Goal: Task Accomplishment & Management: Manage account settings

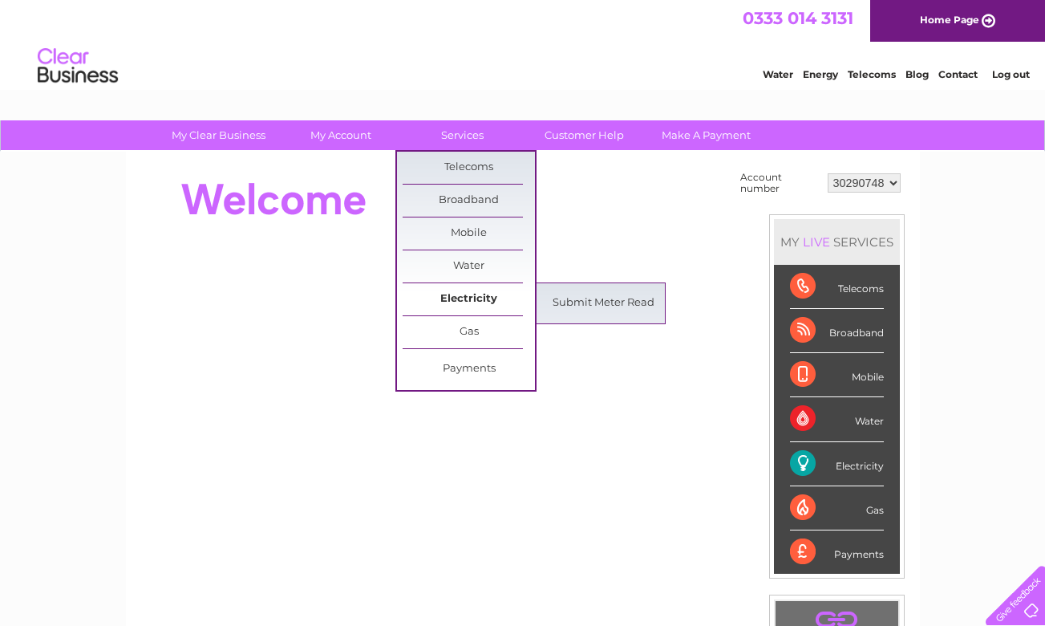
click at [477, 298] on link "Electricity" at bounding box center [469, 299] width 132 height 32
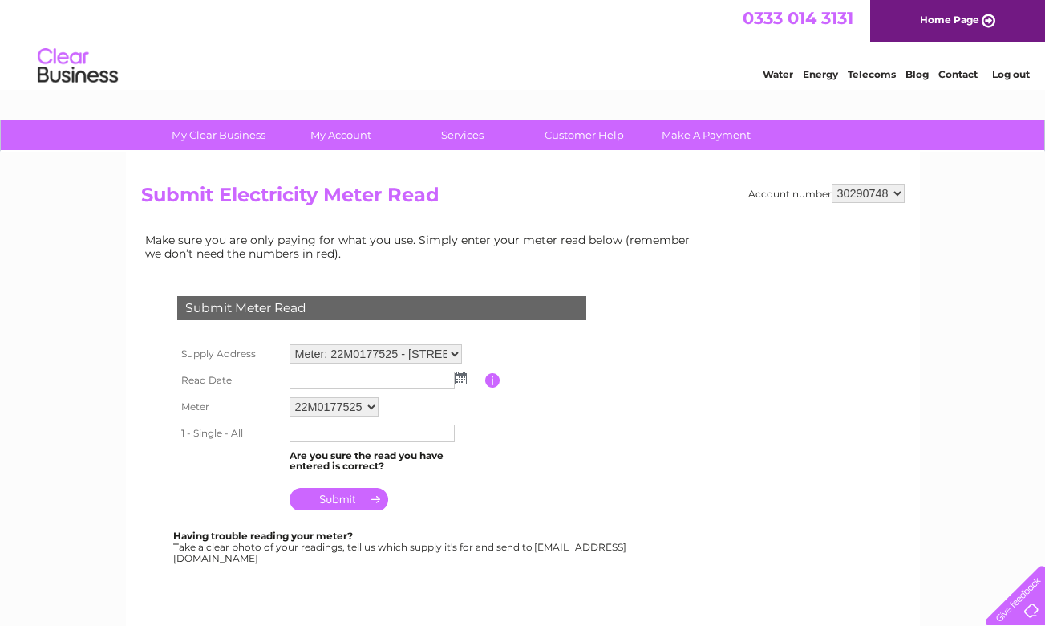
click at [558, 420] on table "Supply Address Meter: 22M0177525 - [STREET_ADDRESS] Read Date Please enter the …" at bounding box center [401, 427] width 456 height 175
click at [520, 483] on table "Supply Address Meter: 22M0177525 - [STREET_ADDRESS] Read Date Please enter the …" at bounding box center [401, 428] width 456 height 176
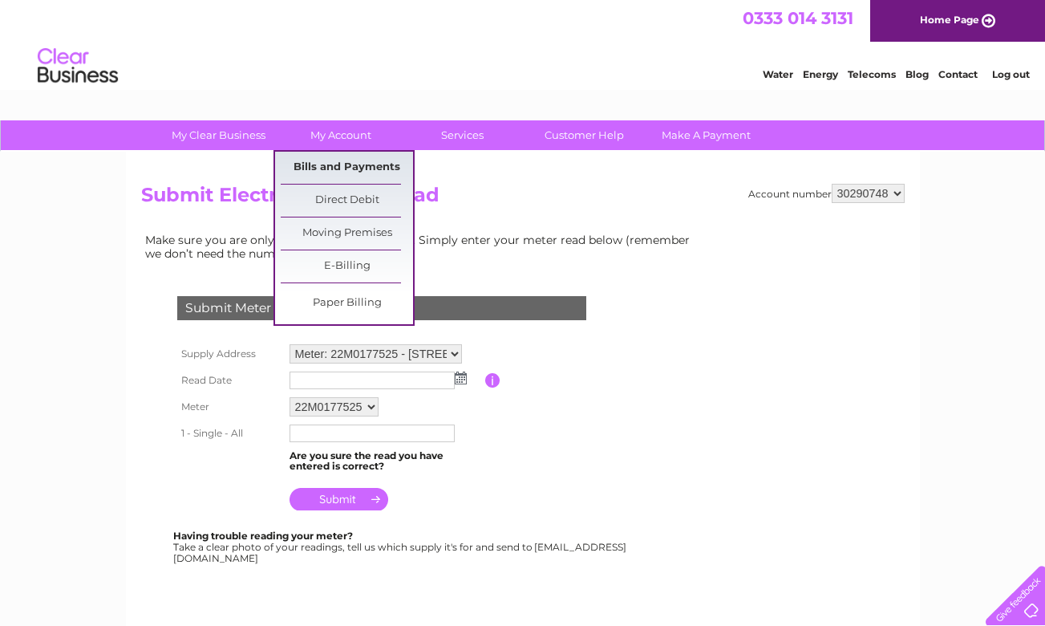
click at [345, 167] on link "Bills and Payments" at bounding box center [347, 168] width 132 height 32
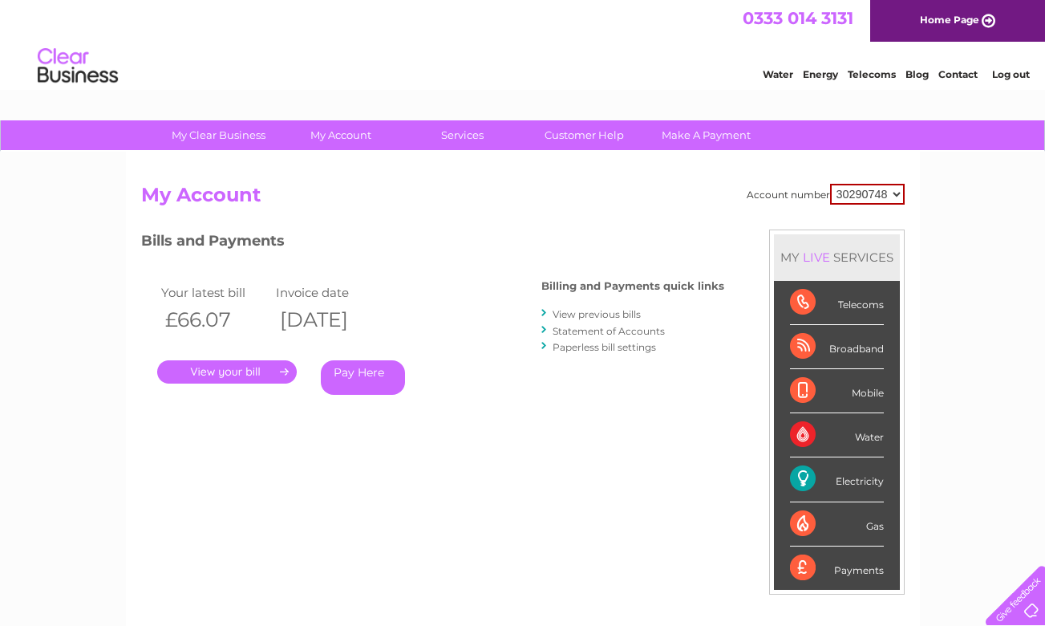
click at [286, 374] on link "." at bounding box center [227, 371] width 140 height 23
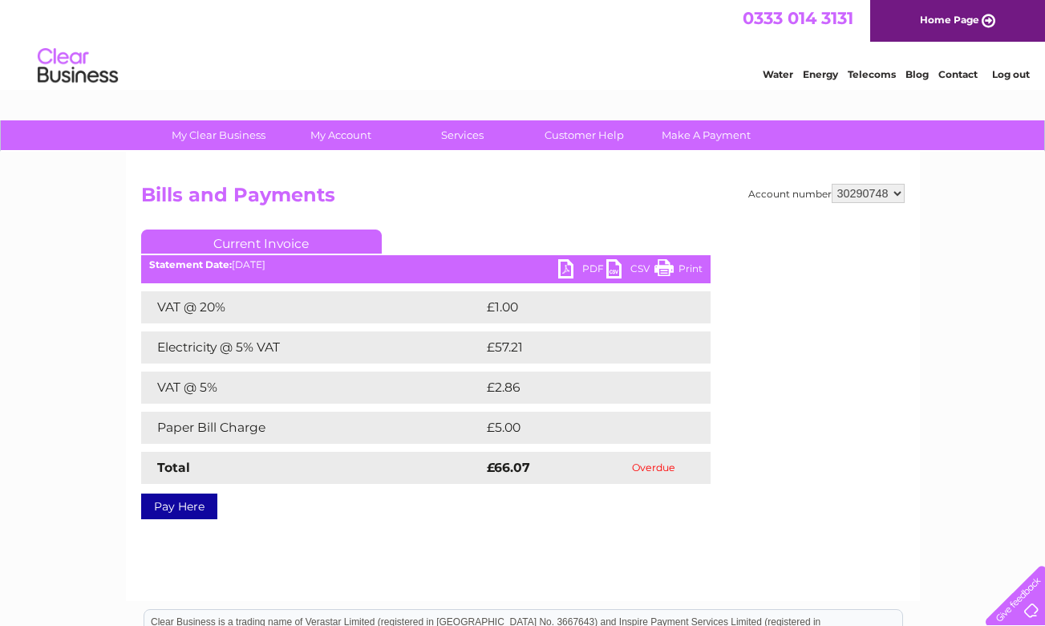
click at [570, 268] on link "PDF" at bounding box center [582, 270] width 48 height 23
click at [588, 267] on link "PDF" at bounding box center [582, 270] width 48 height 23
click at [895, 489] on div "Account number 30290748 Bills and Payments Current Invoice PDF CSV Print Total" at bounding box center [523, 349] width 764 height 330
click at [928, 371] on div "My Clear Business Login Details My Details My Preferences Link Account My Accou…" at bounding box center [522, 497] width 1045 height 755
click at [1023, 601] on div at bounding box center [1013, 592] width 66 height 66
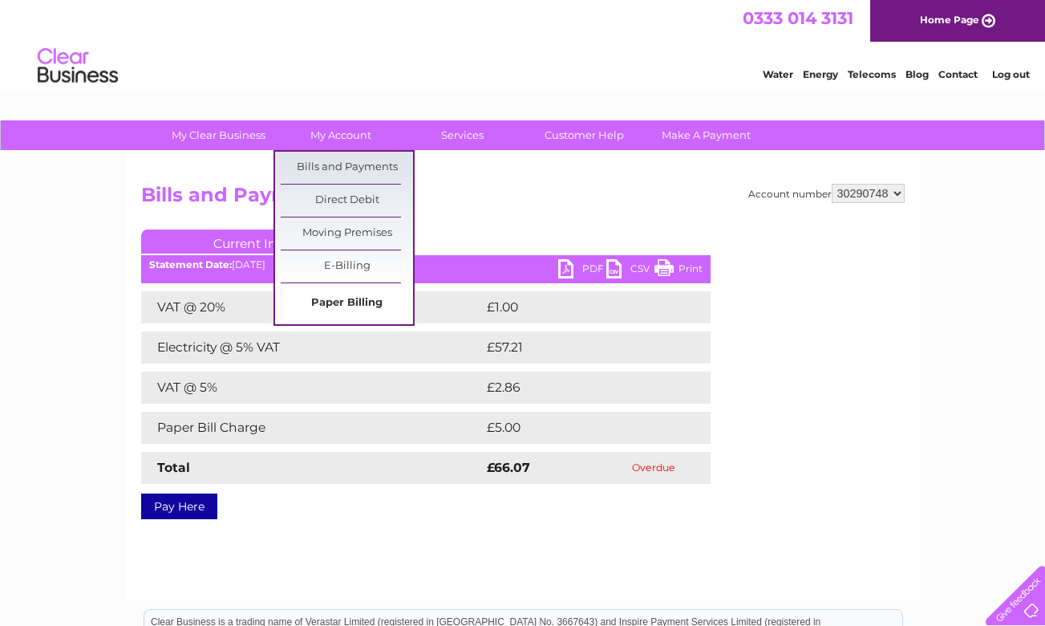
click at [370, 304] on link "Paper Billing" at bounding box center [347, 303] width 132 height 32
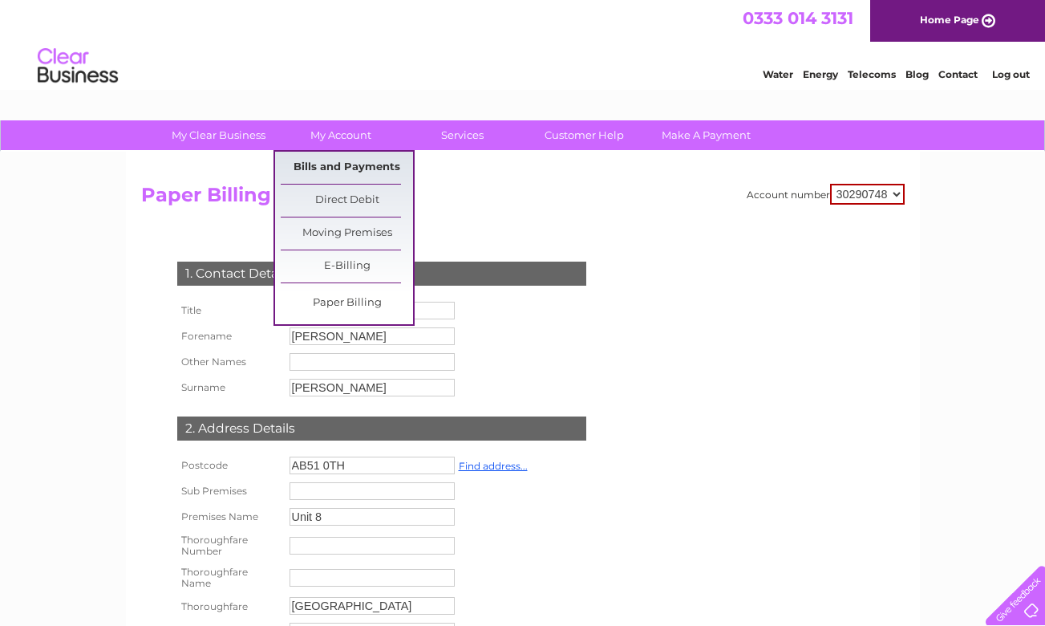
click at [364, 166] on link "Bills and Payments" at bounding box center [347, 168] width 132 height 32
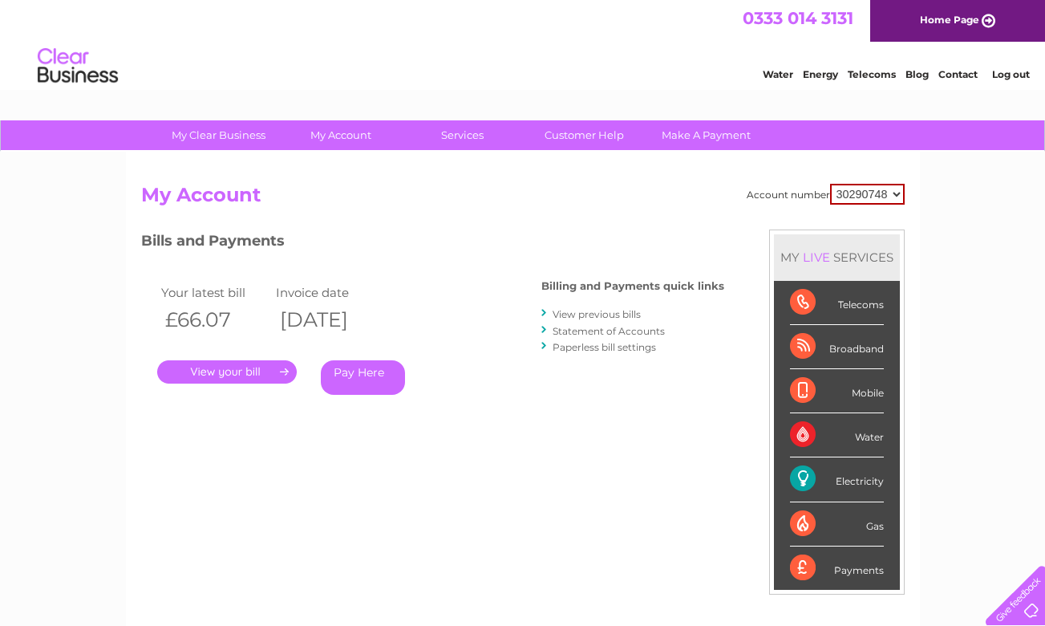
click at [606, 343] on link "Paperless bill settings" at bounding box center [604, 347] width 103 height 12
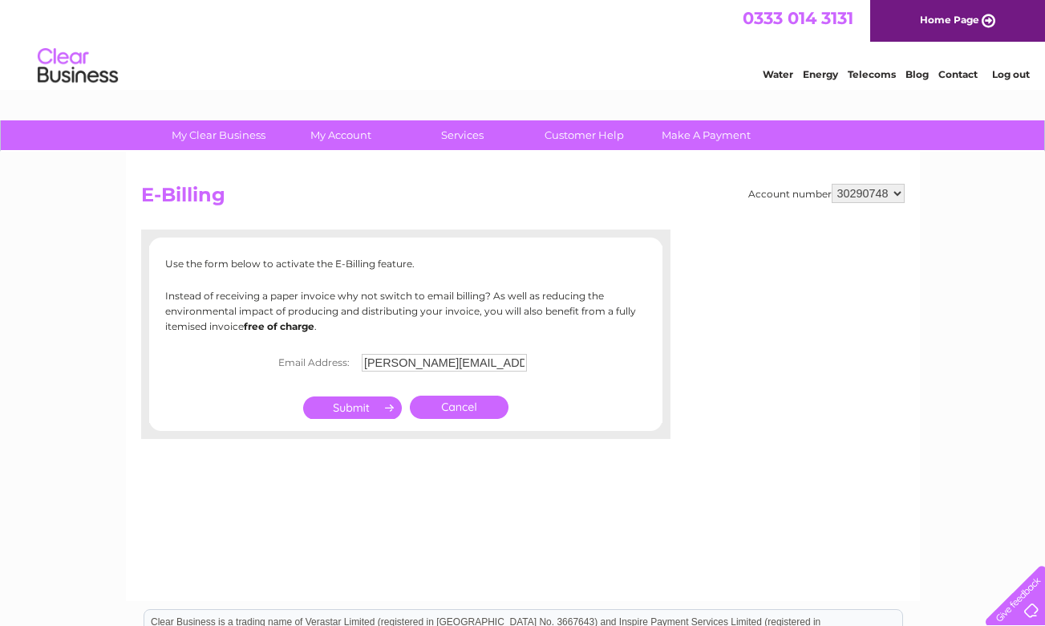
click at [363, 404] on input "submit" at bounding box center [352, 407] width 99 height 22
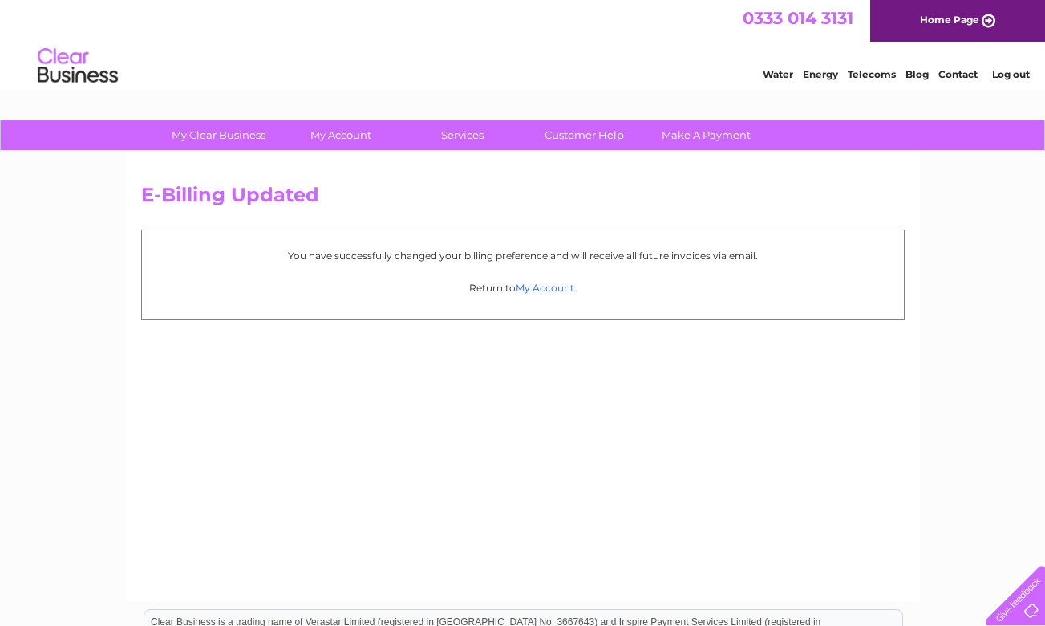
click at [546, 288] on link "My Account" at bounding box center [545, 288] width 59 height 12
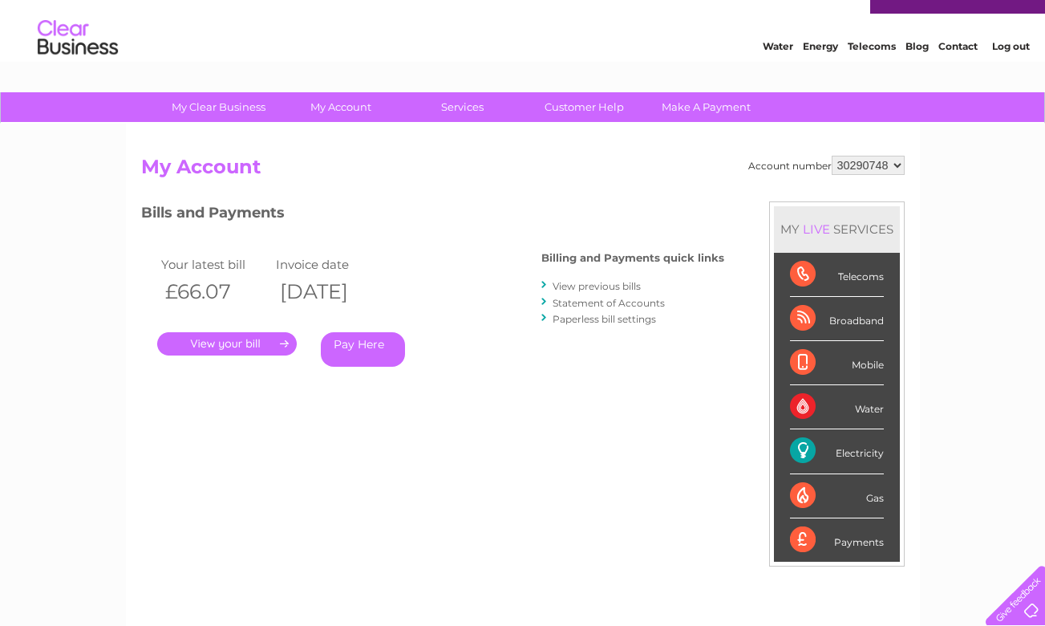
scroll to position [37, 0]
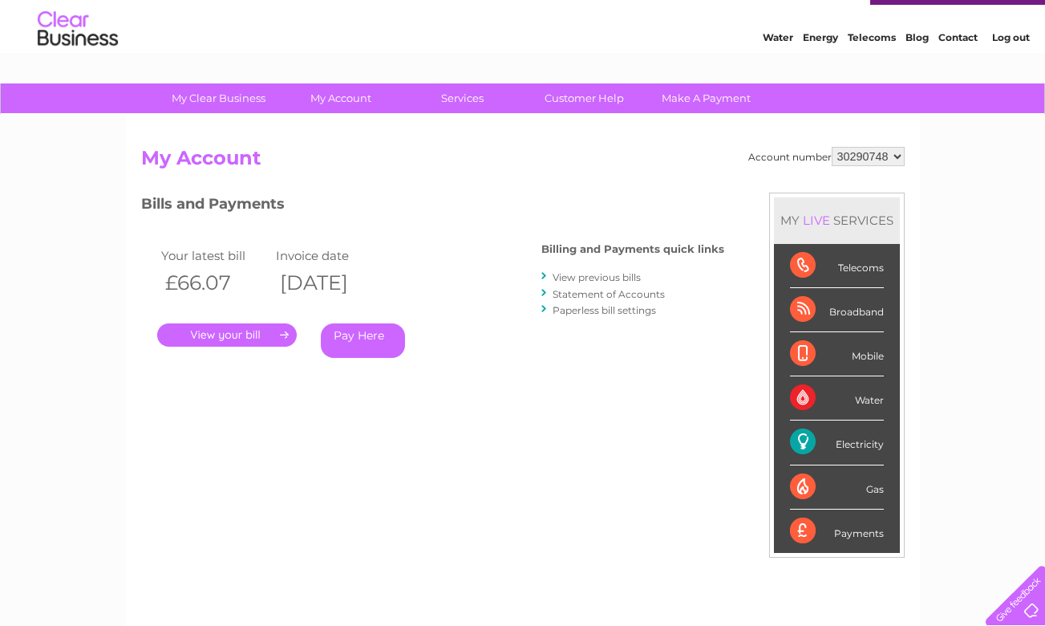
click at [616, 309] on link "Paperless bill settings" at bounding box center [604, 310] width 103 height 12
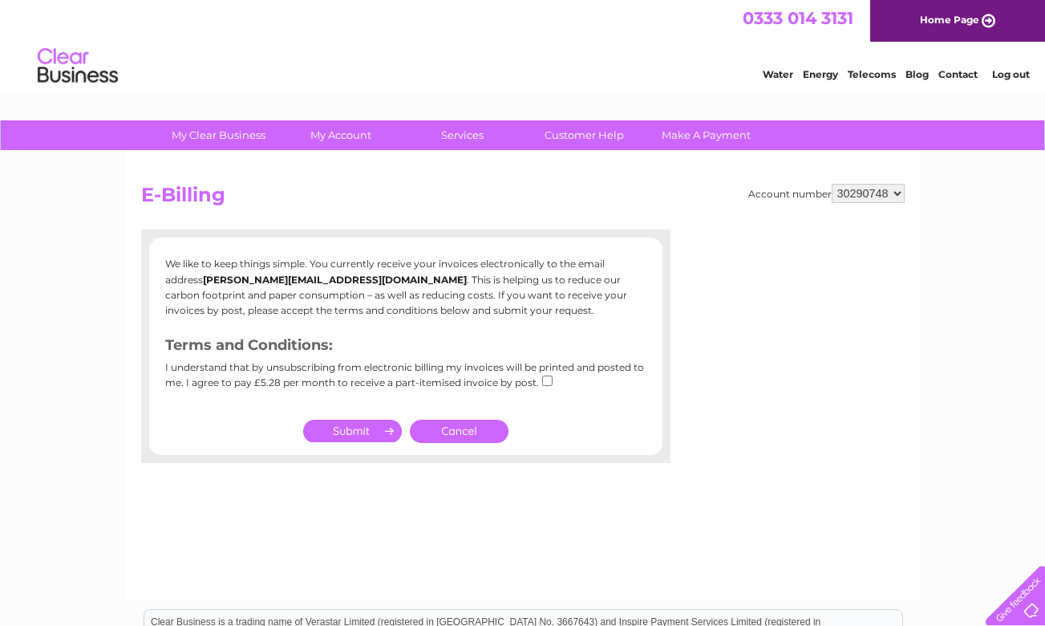
click at [378, 428] on input "submit" at bounding box center [352, 431] width 99 height 22
click at [464, 429] on link "Cancel" at bounding box center [459, 431] width 99 height 23
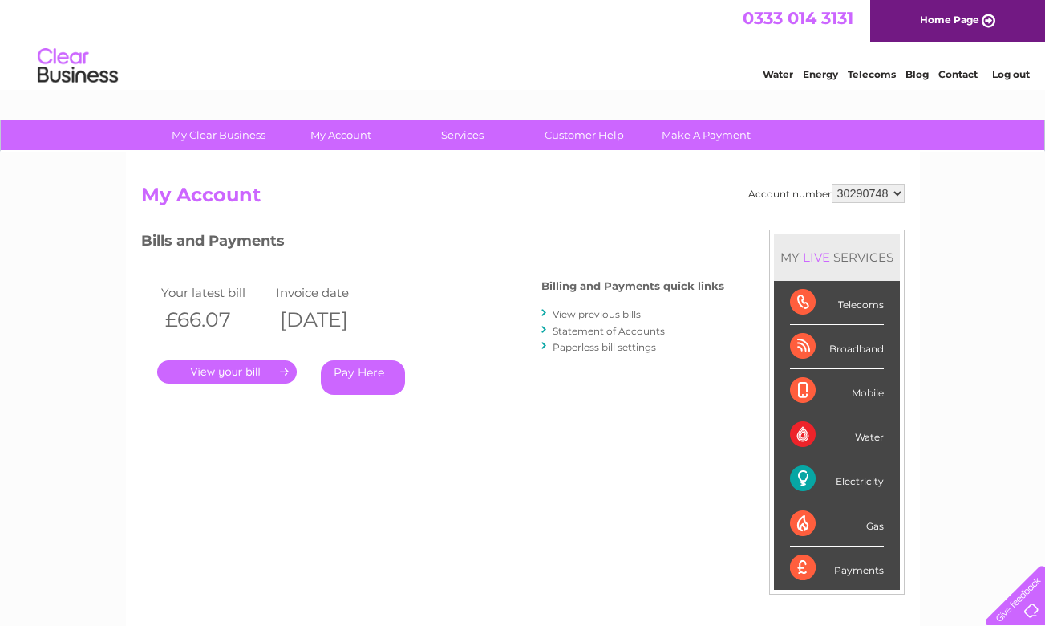
click at [266, 369] on link "." at bounding box center [227, 371] width 140 height 23
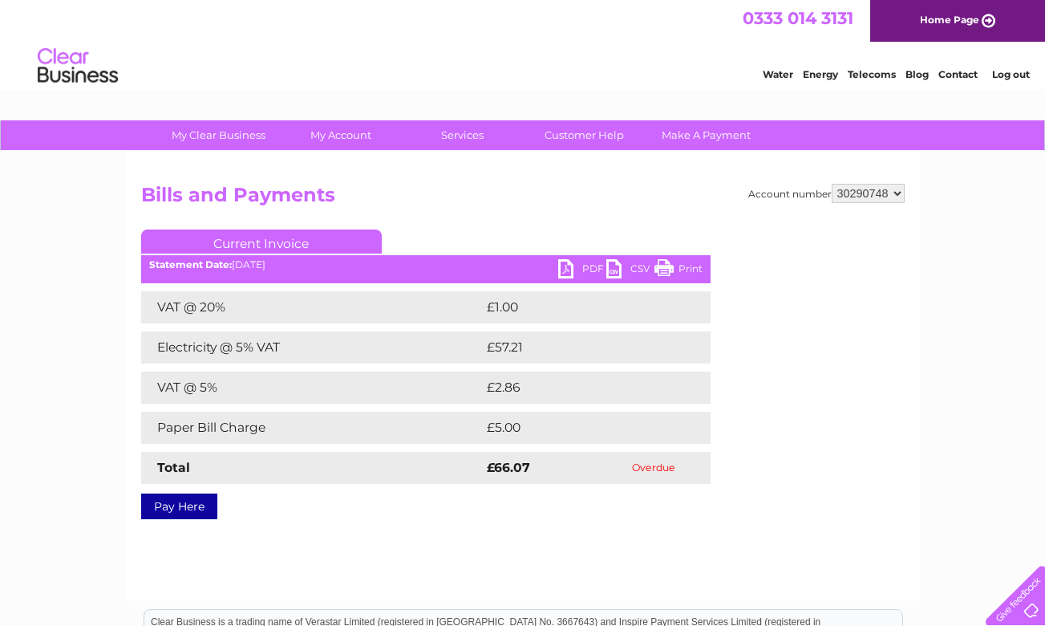
click at [580, 268] on link "PDF" at bounding box center [582, 270] width 48 height 23
